Goal: Check status: Check status

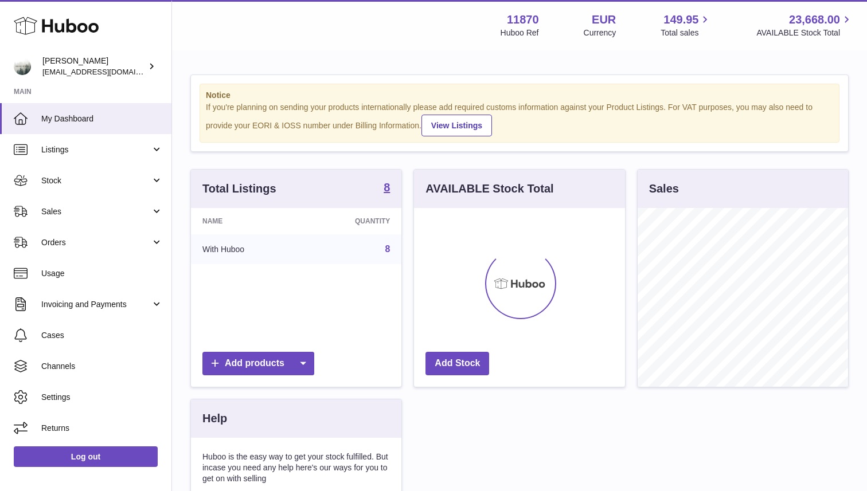
scroll to position [179, 210]
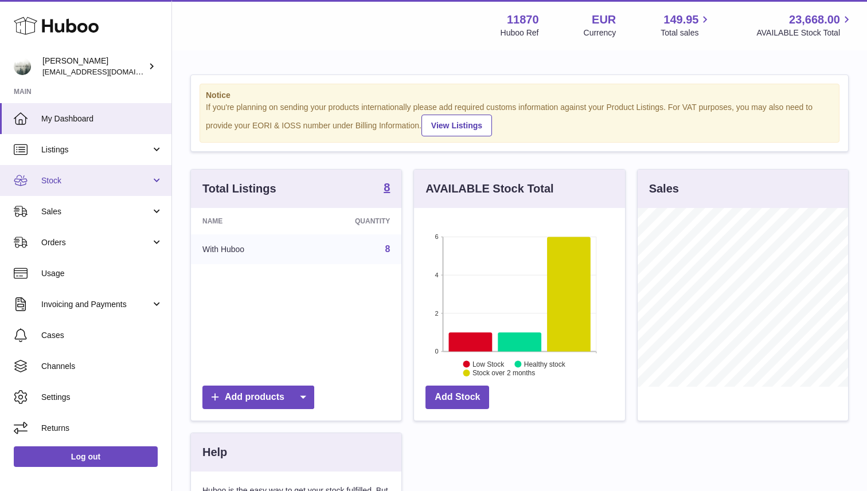
click at [84, 182] on span "Stock" at bounding box center [95, 180] width 109 height 11
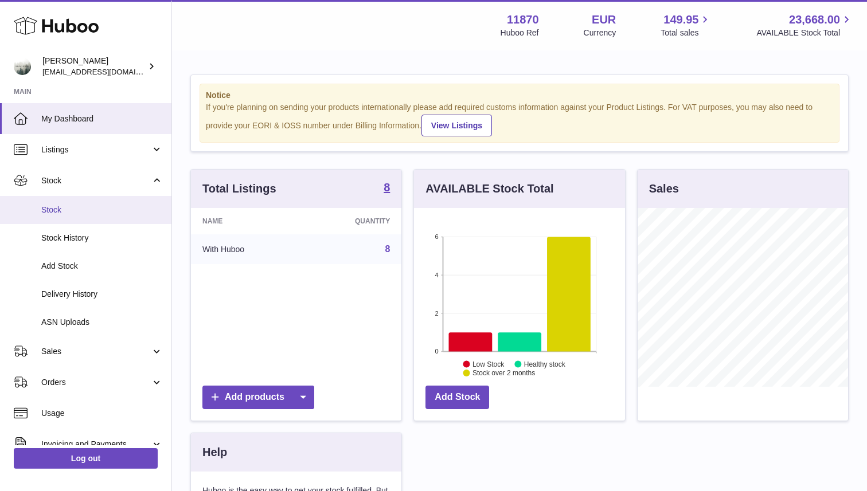
click at [85, 207] on span "Stock" at bounding box center [102, 210] width 122 height 11
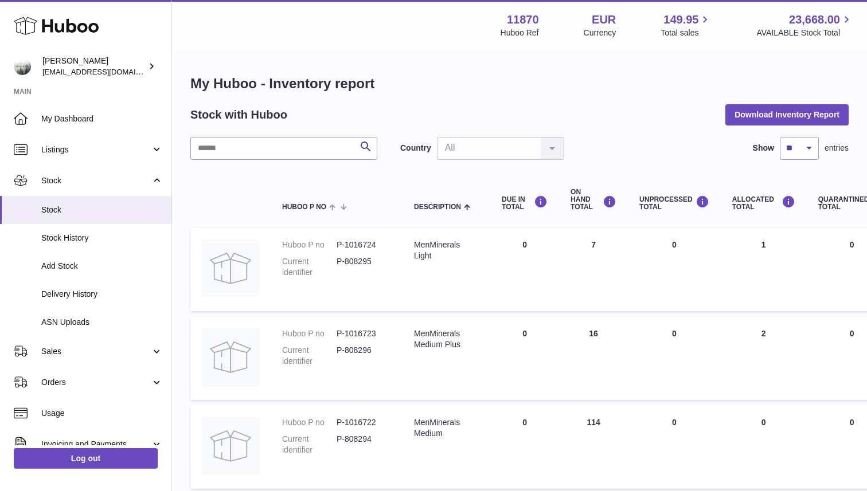
scroll to position [538, 0]
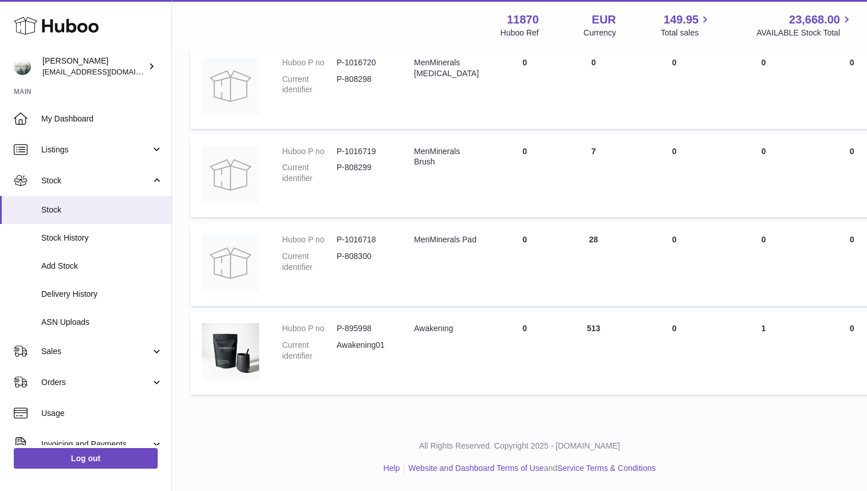
drag, startPoint x: 575, startPoint y: 332, endPoint x: 592, endPoint y: 332, distance: 17.2
click at [592, 332] on td "ON HAND Total 513" at bounding box center [593, 353] width 69 height 83
click at [72, 182] on span "Stock" at bounding box center [95, 180] width 109 height 11
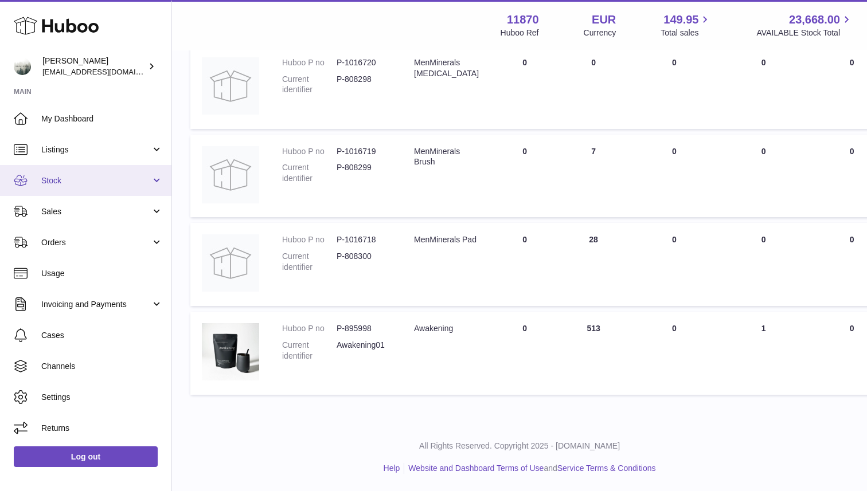
click at [71, 186] on link "Stock" at bounding box center [85, 180] width 171 height 31
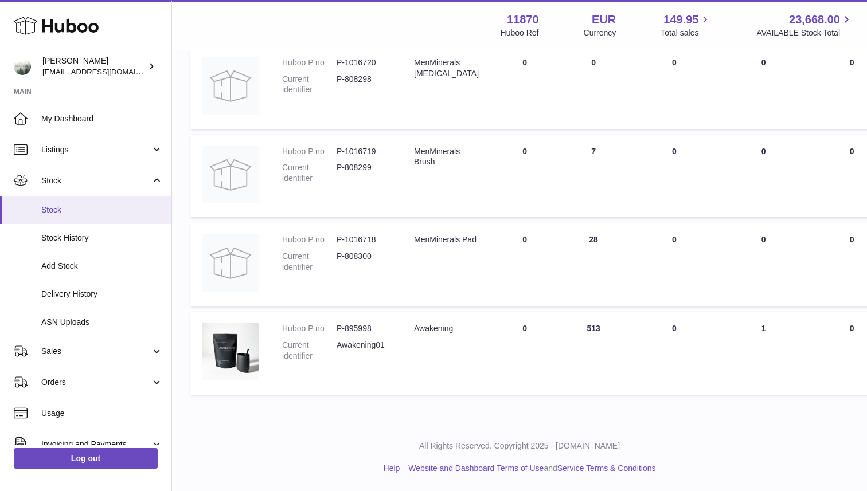
click at [53, 220] on link "Stock" at bounding box center [85, 210] width 171 height 28
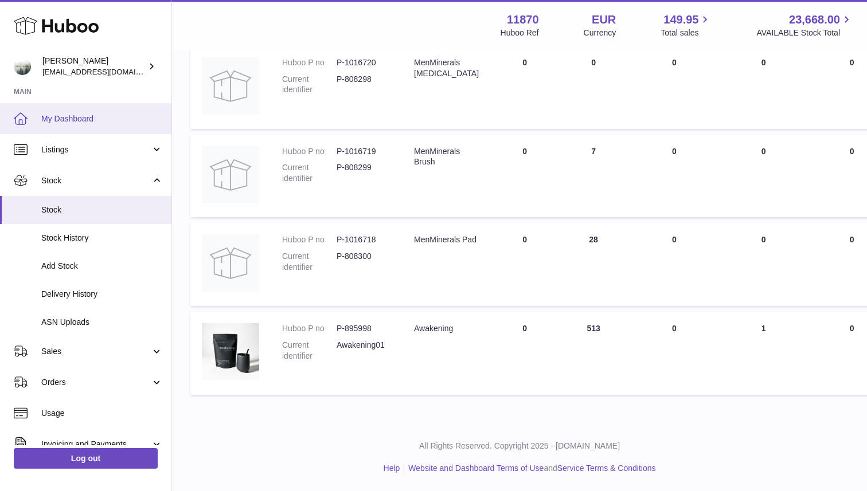
click at [66, 120] on span "My Dashboard" at bounding box center [102, 118] width 122 height 11
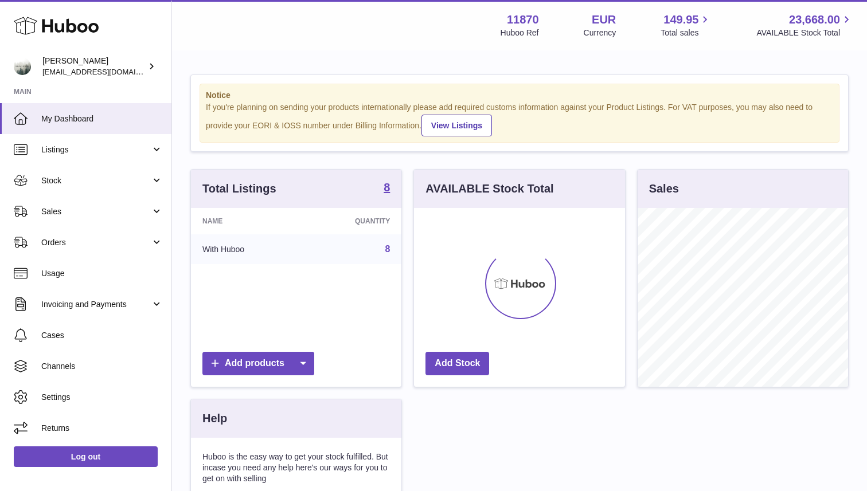
scroll to position [179, 210]
